Goal: Task Accomplishment & Management: Manage account settings

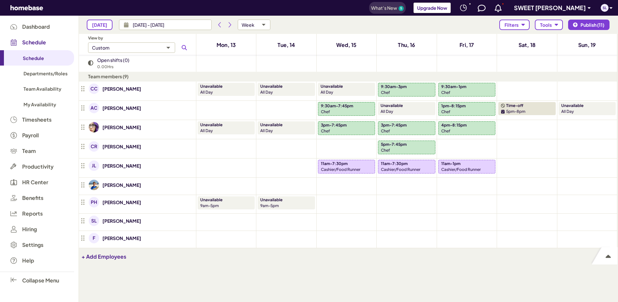
scroll to position [263, 533]
click at [495, 8] on icon at bounding box center [498, 8] width 7 height 8
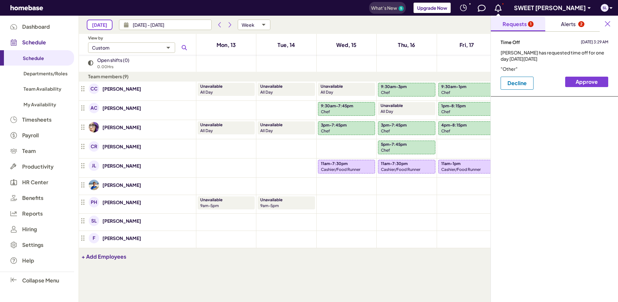
click at [522, 22] on div "Requests" at bounding box center [514, 24] width 24 height 8
click at [523, 86] on button "Decline" at bounding box center [516, 83] width 33 height 13
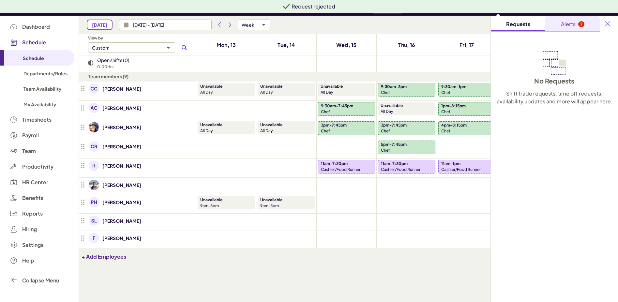
click at [565, 22] on div "Alerts" at bounding box center [568, 24] width 15 height 8
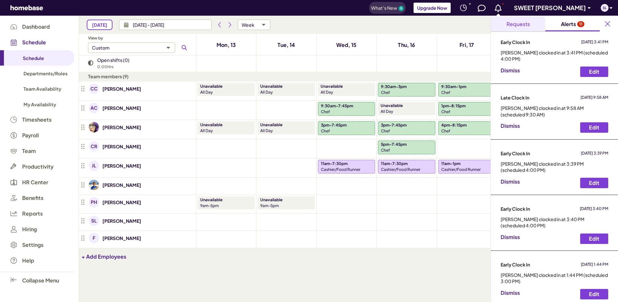
click at [517, 25] on div "Requests" at bounding box center [517, 24] width 23 height 8
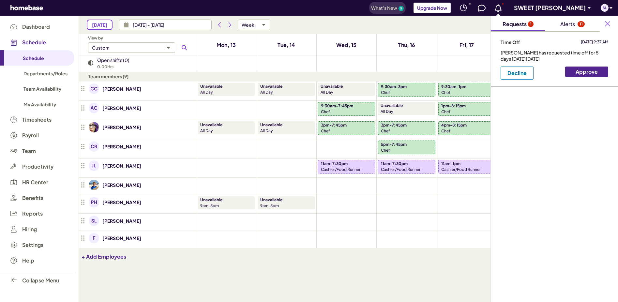
click at [584, 70] on span "Approve" at bounding box center [586, 71] width 32 height 11
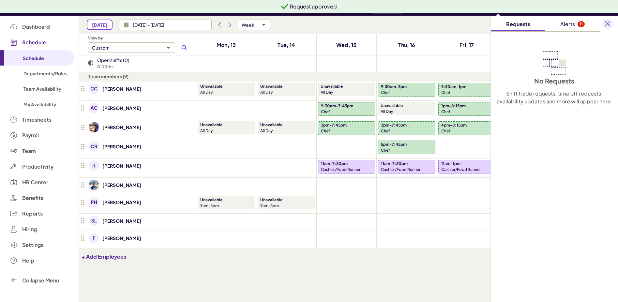
click at [610, 23] on div "button" at bounding box center [607, 24] width 10 height 10
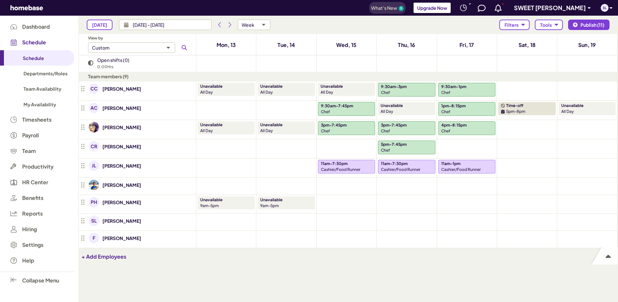
click at [346, 109] on p "9:30am-7:45pm" at bounding box center [337, 106] width 32 height 6
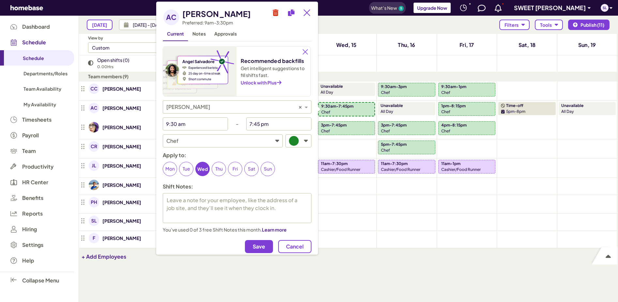
type textarea "x"
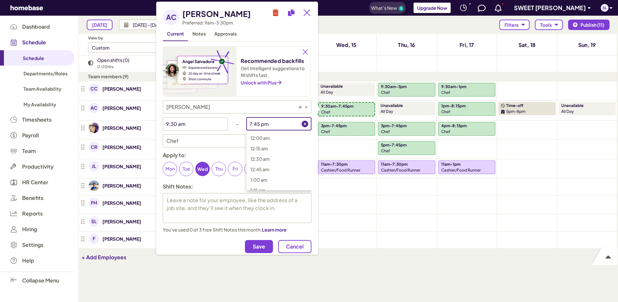
click at [269, 124] on input "7:45 pm" at bounding box center [273, 123] width 55 height 13
click at [260, 143] on span "3:00 pm" at bounding box center [259, 146] width 19 height 6
type input "3:00 pm"
type textarea "x"
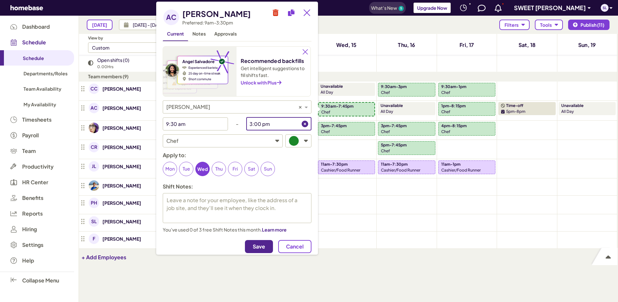
click at [258, 246] on span "Save" at bounding box center [259, 246] width 12 height 7
